Goal: Task Accomplishment & Management: Complete application form

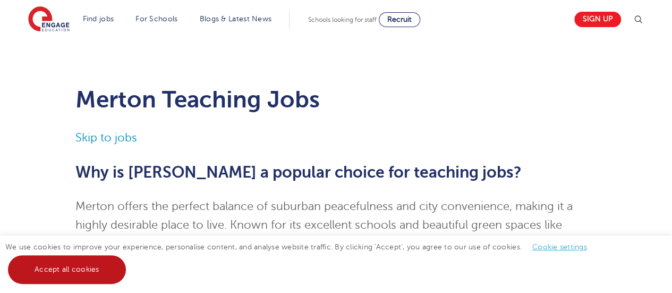
click at [90, 265] on link "Accept all cookies" at bounding box center [67, 269] width 118 height 29
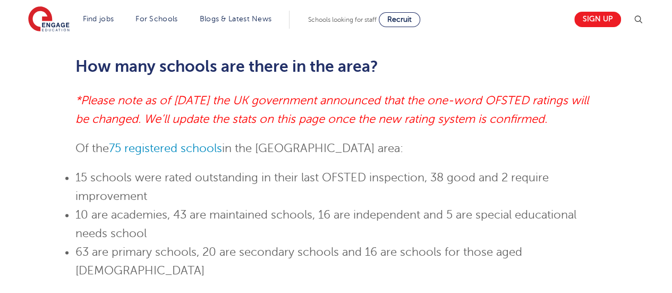
scroll to position [725, 0]
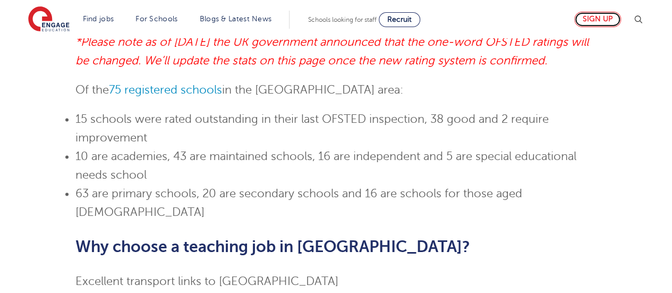
click at [603, 19] on link "Sign up" at bounding box center [597, 19] width 47 height 15
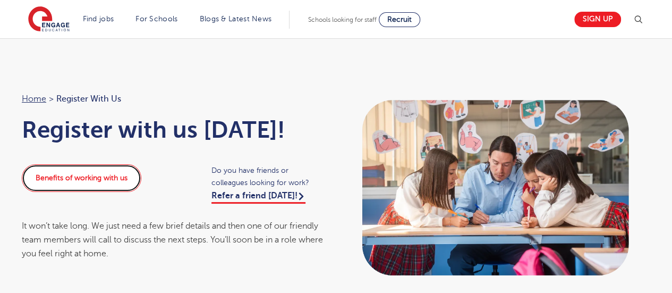
click at [93, 185] on link "Benefits of working with us" at bounding box center [81, 178] width 119 height 28
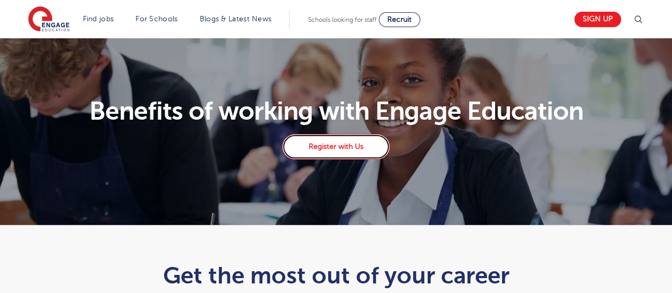
click at [331, 143] on link "Register with Us" at bounding box center [335, 146] width 107 height 25
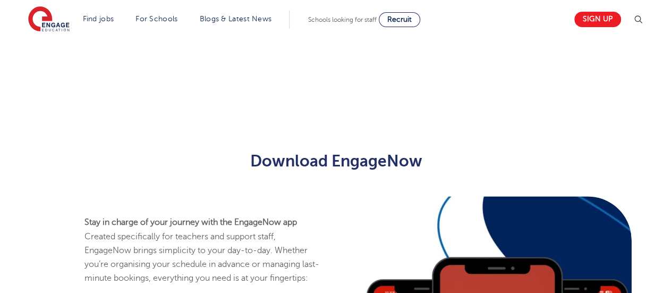
scroll to position [497, 0]
